Goal: Transaction & Acquisition: Download file/media

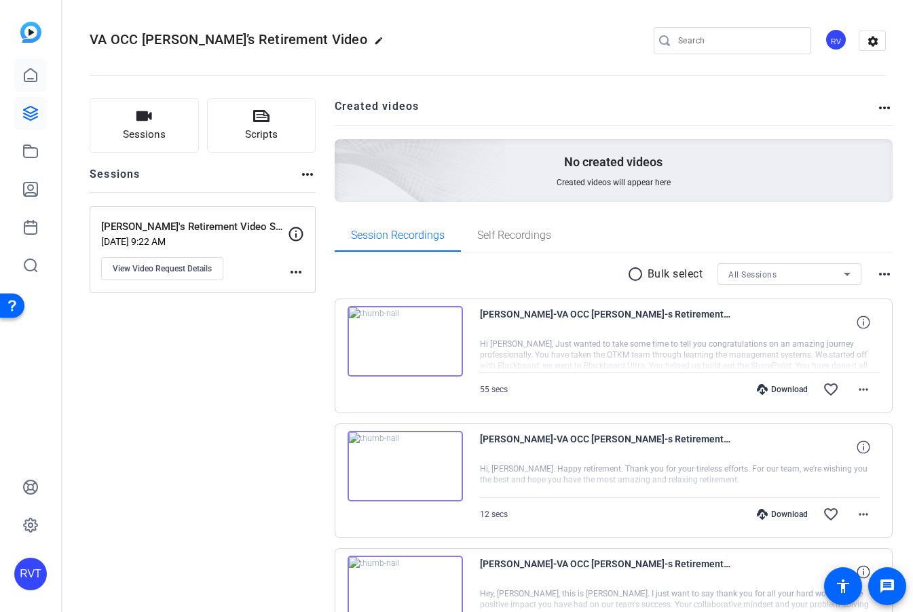
click at [23, 66] on link at bounding box center [30, 75] width 33 height 33
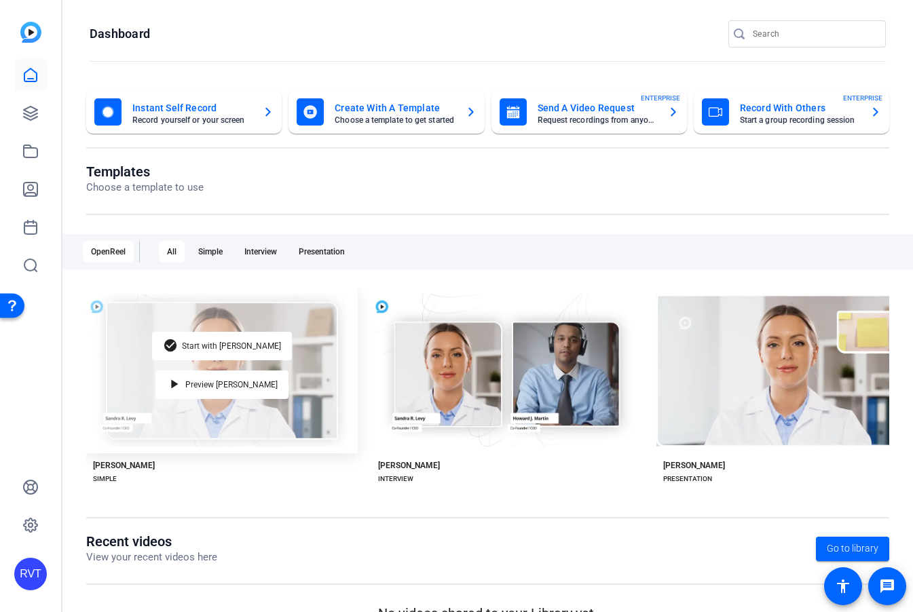
scroll to position [29, 0]
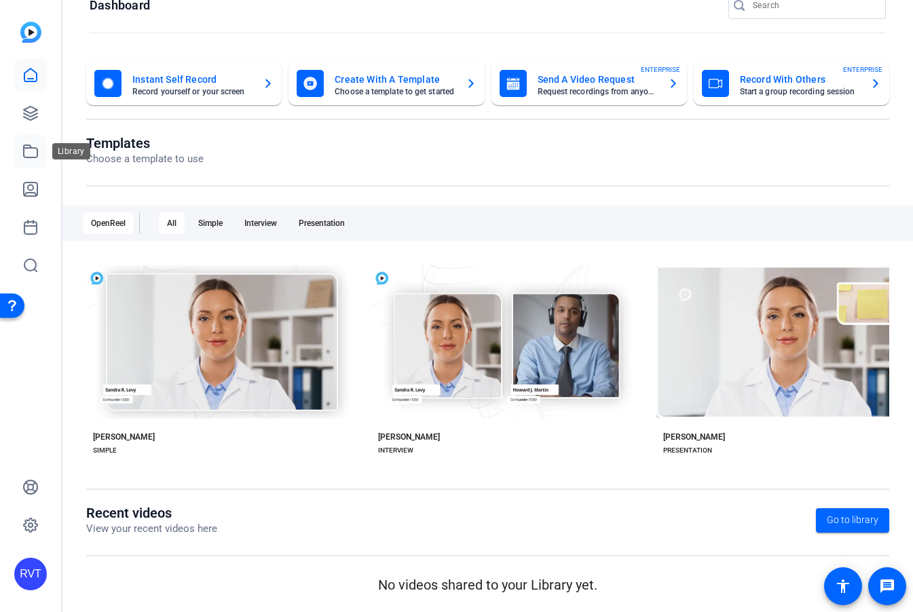
click at [31, 155] on icon at bounding box center [30, 151] width 16 height 16
click at [31, 146] on icon at bounding box center [30, 151] width 16 height 16
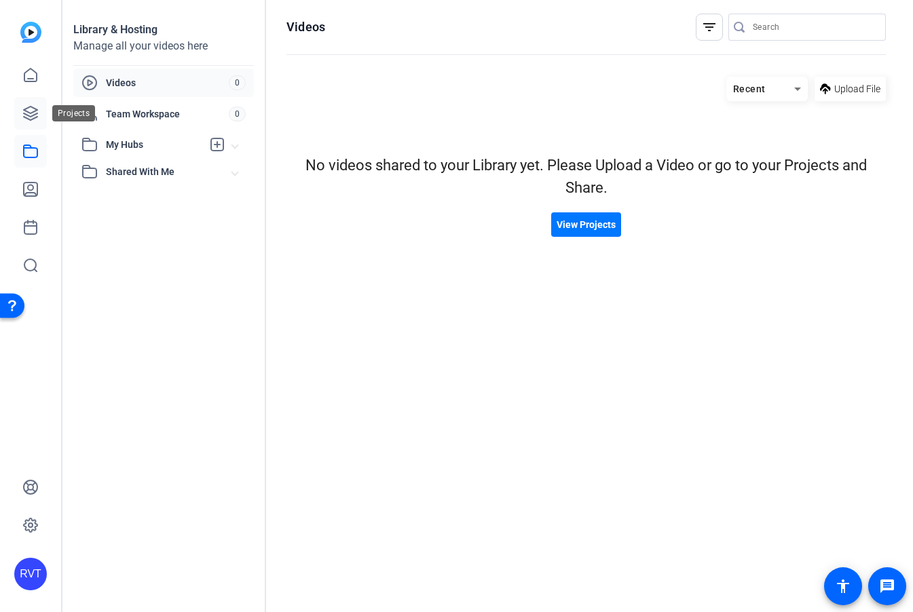
click at [28, 115] on icon at bounding box center [31, 114] width 14 height 14
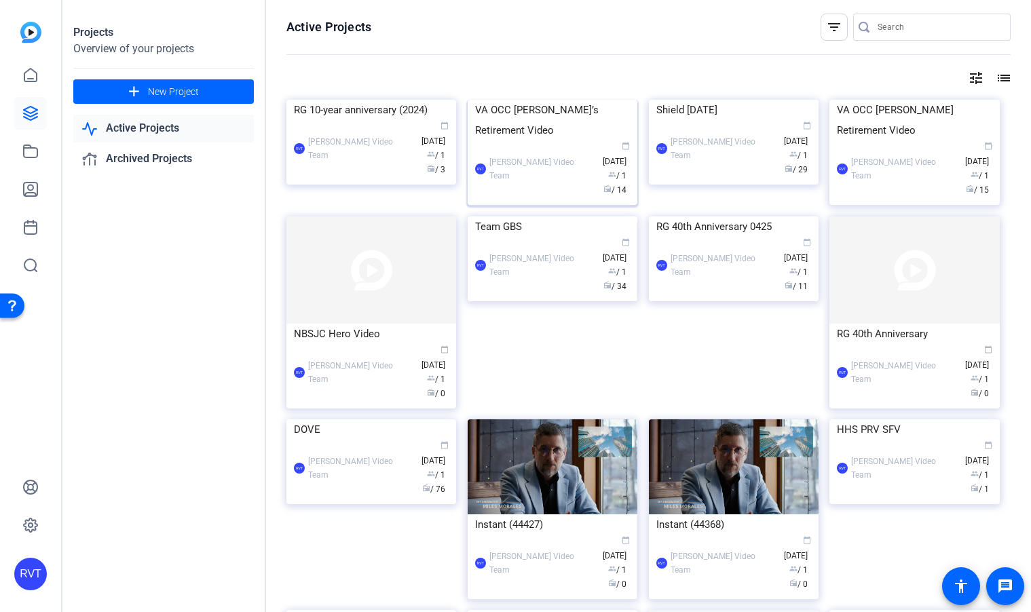
click at [513, 100] on img at bounding box center [553, 100] width 170 height 0
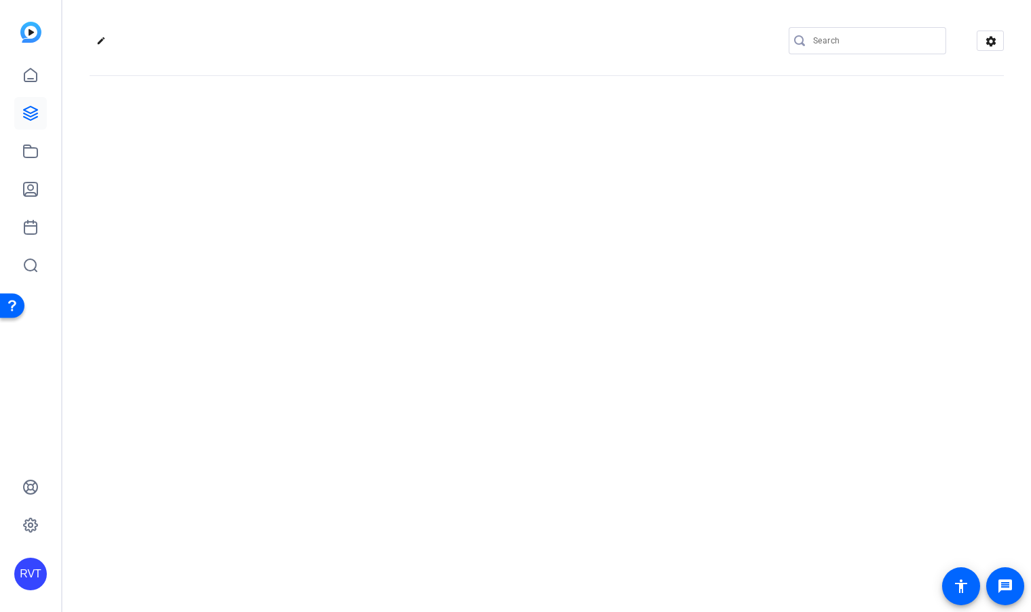
click at [513, 109] on div "edit settings" at bounding box center [546, 306] width 969 height 612
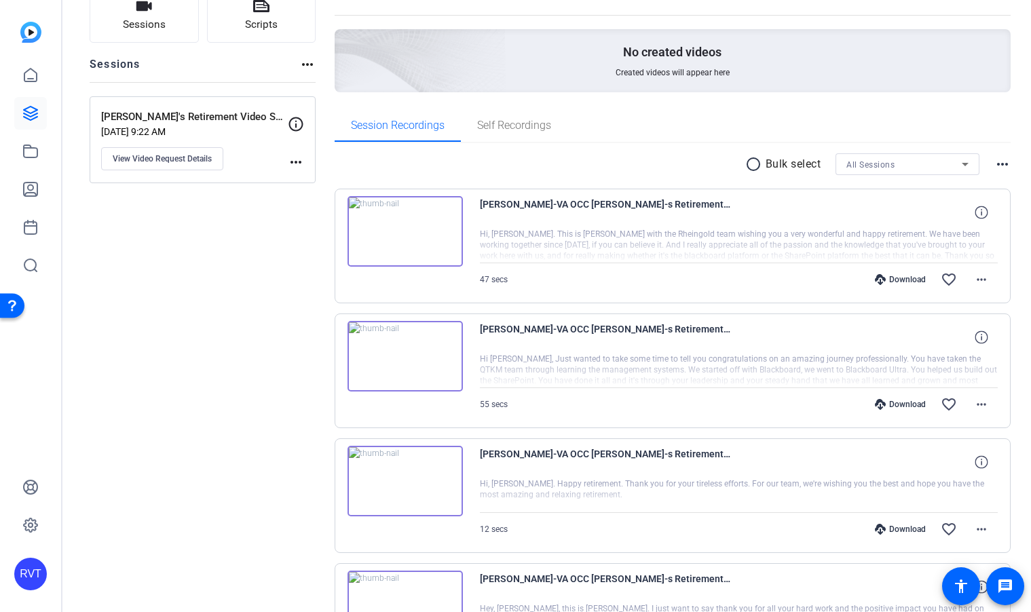
scroll to position [124, 0]
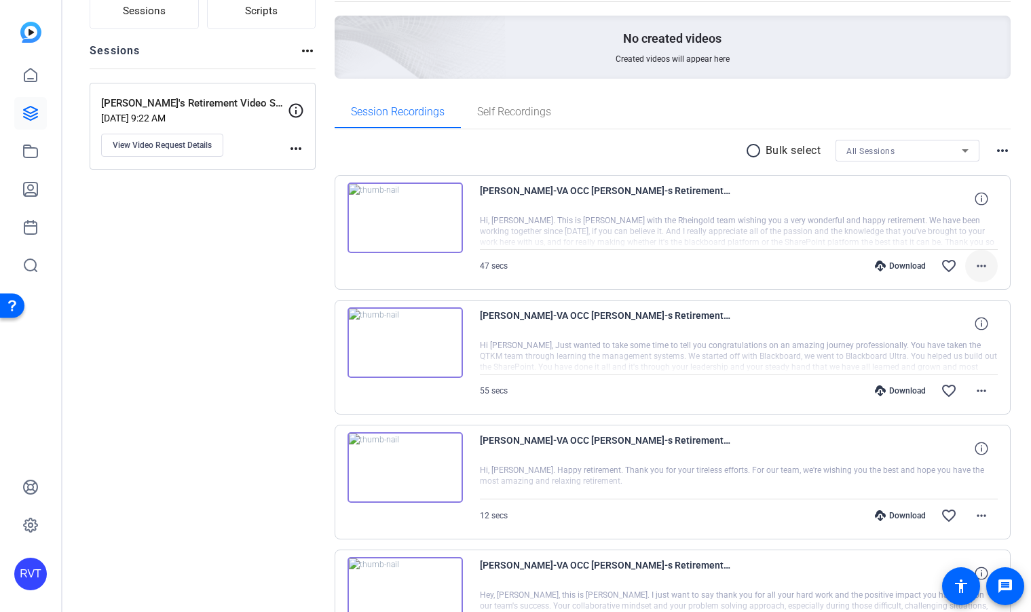
click at [987, 270] on mat-icon "more_horiz" at bounding box center [982, 266] width 16 height 16
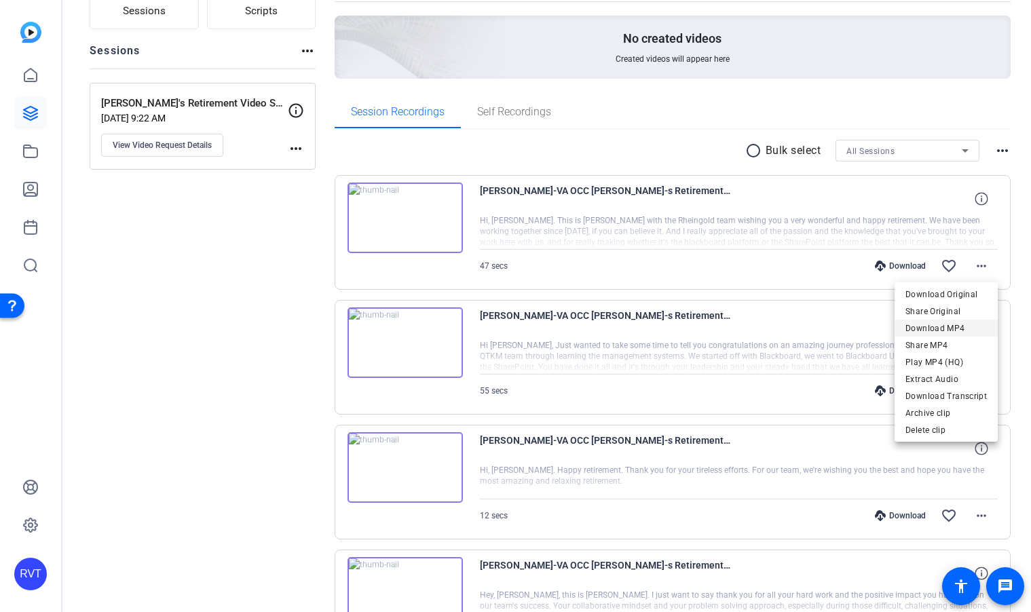
click at [923, 325] on span "Download MP4" at bounding box center [946, 328] width 81 height 16
